Goal: Find specific page/section: Find specific page/section

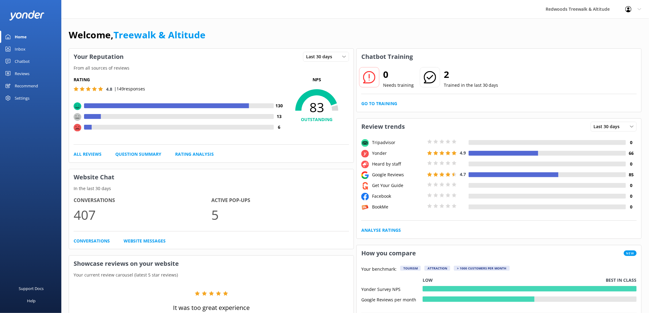
click at [36, 74] on link "Reviews" at bounding box center [30, 73] width 61 height 12
